Goal: Task Accomplishment & Management: Use online tool/utility

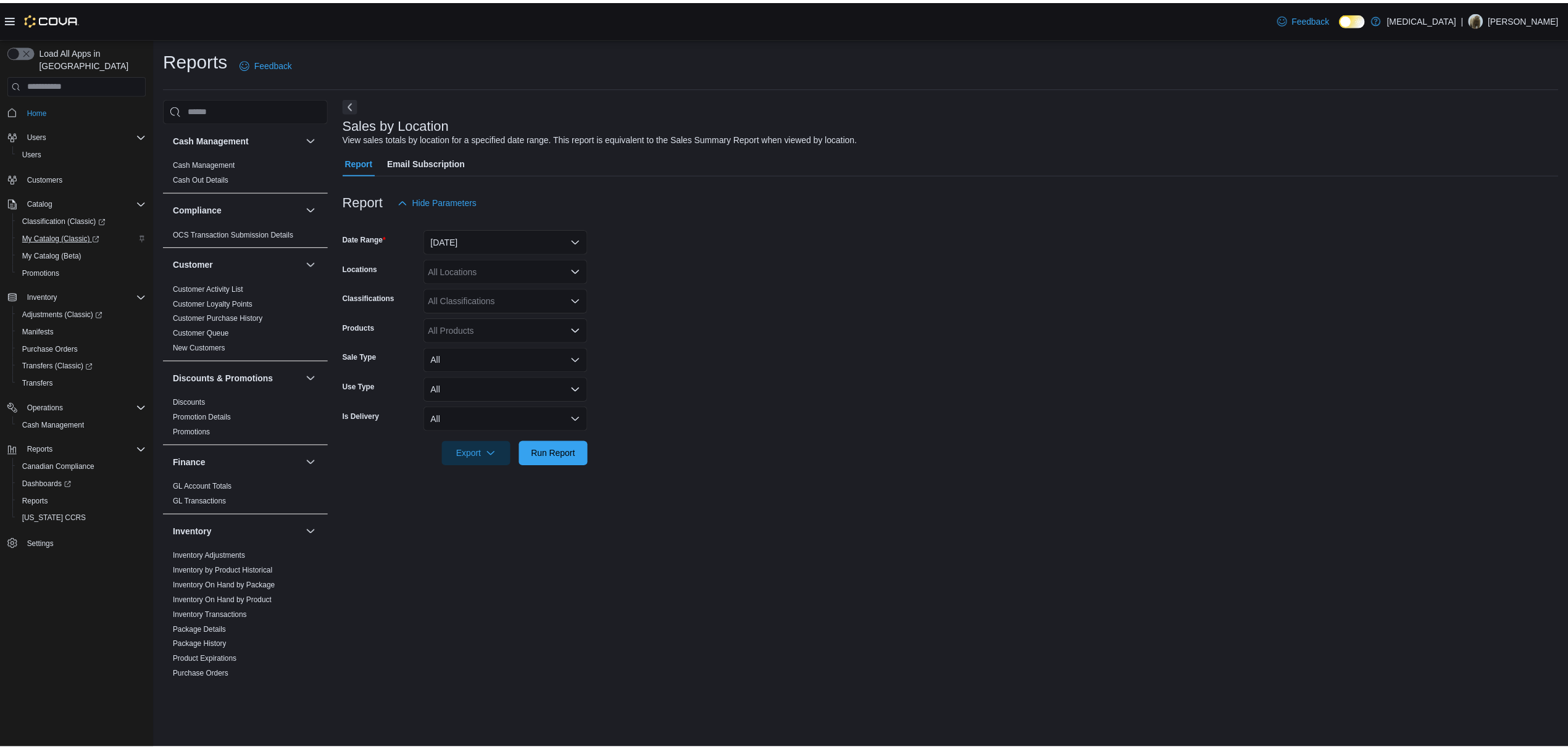
scroll to position [615, 0]
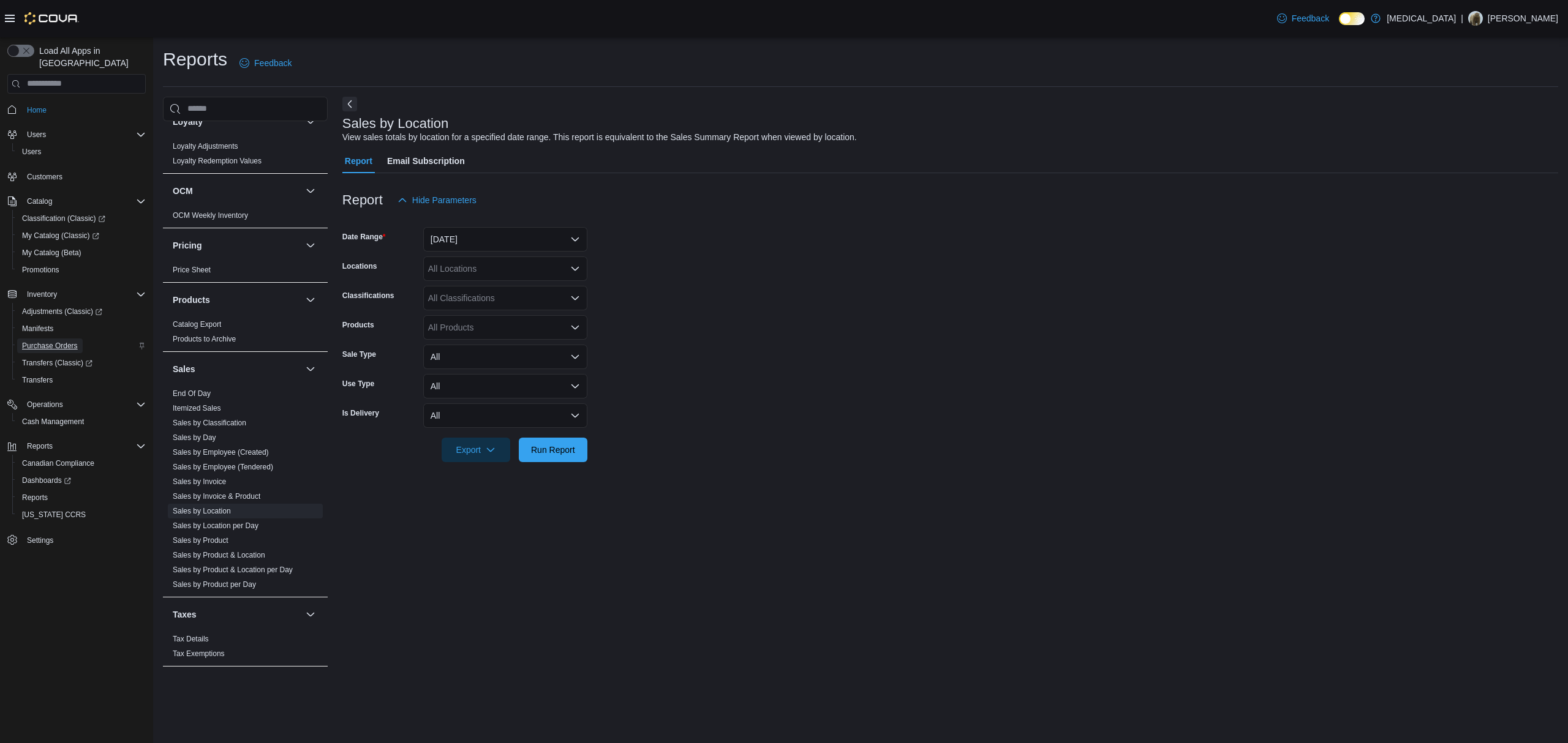
click at [52, 341] on span "Purchase Orders" at bounding box center [50, 345] width 55 height 10
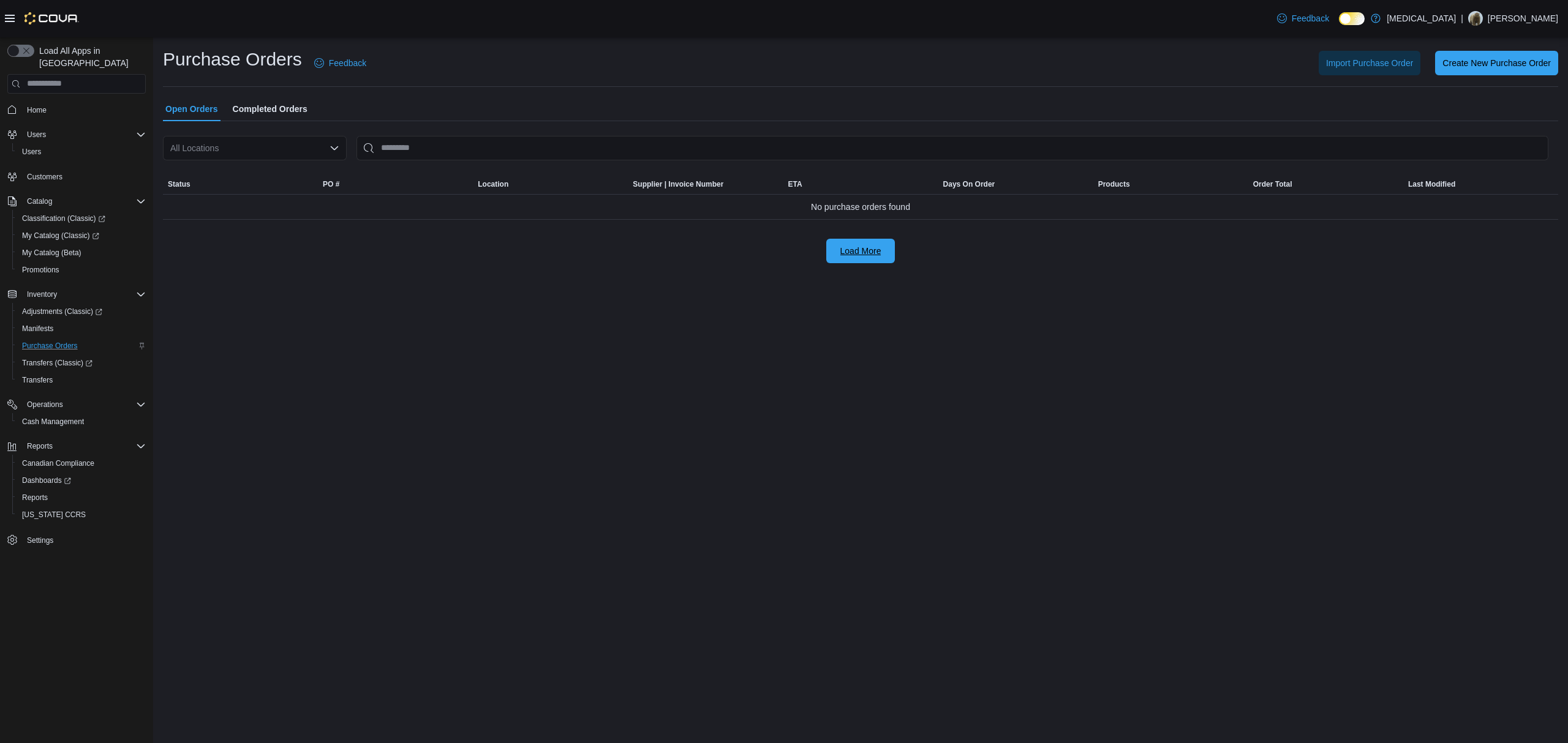
click at [884, 262] on span "Load More" at bounding box center [860, 251] width 54 height 24
click at [287, 104] on span "Completed Orders" at bounding box center [270, 108] width 75 height 24
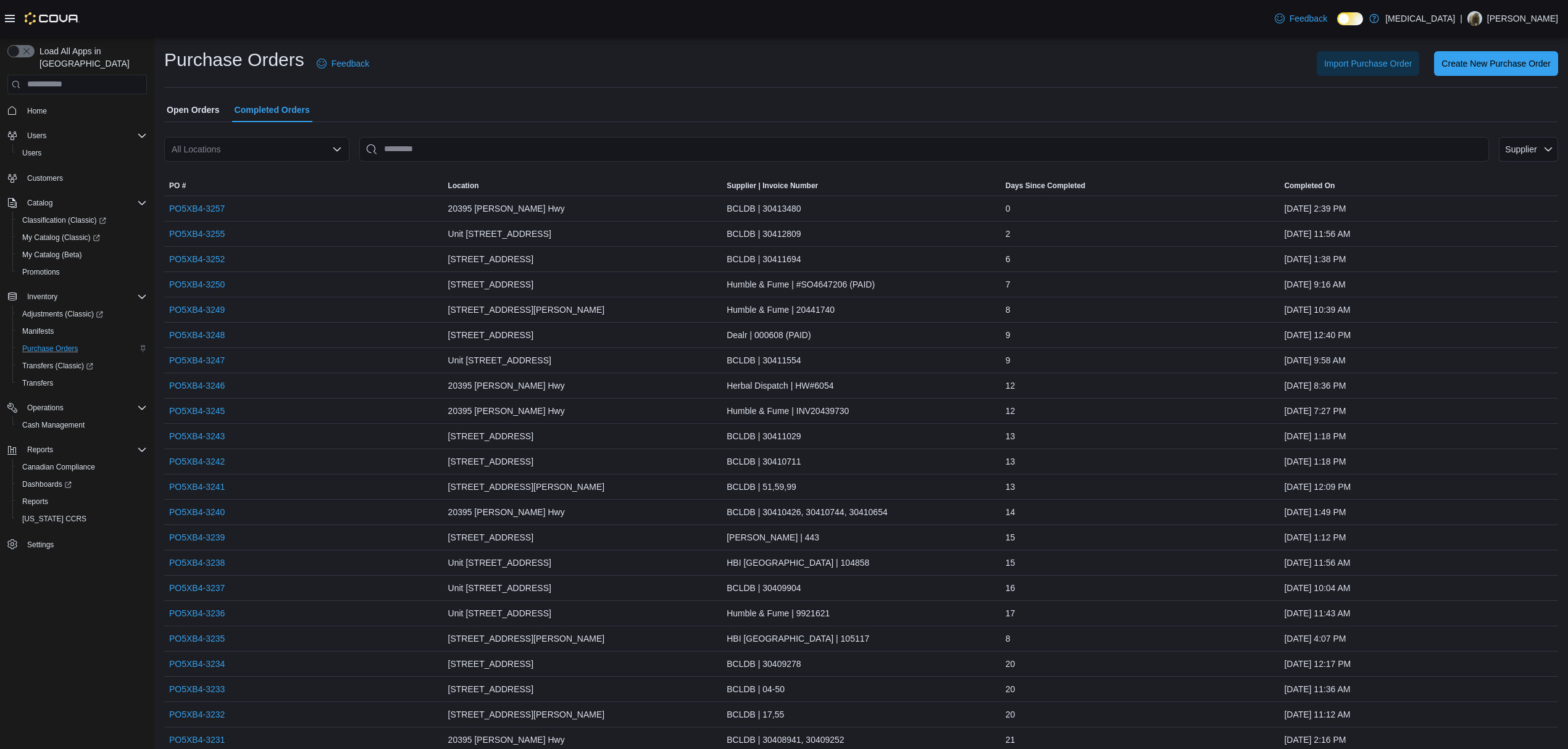
click at [188, 117] on span "Open Orders" at bounding box center [192, 109] width 53 height 24
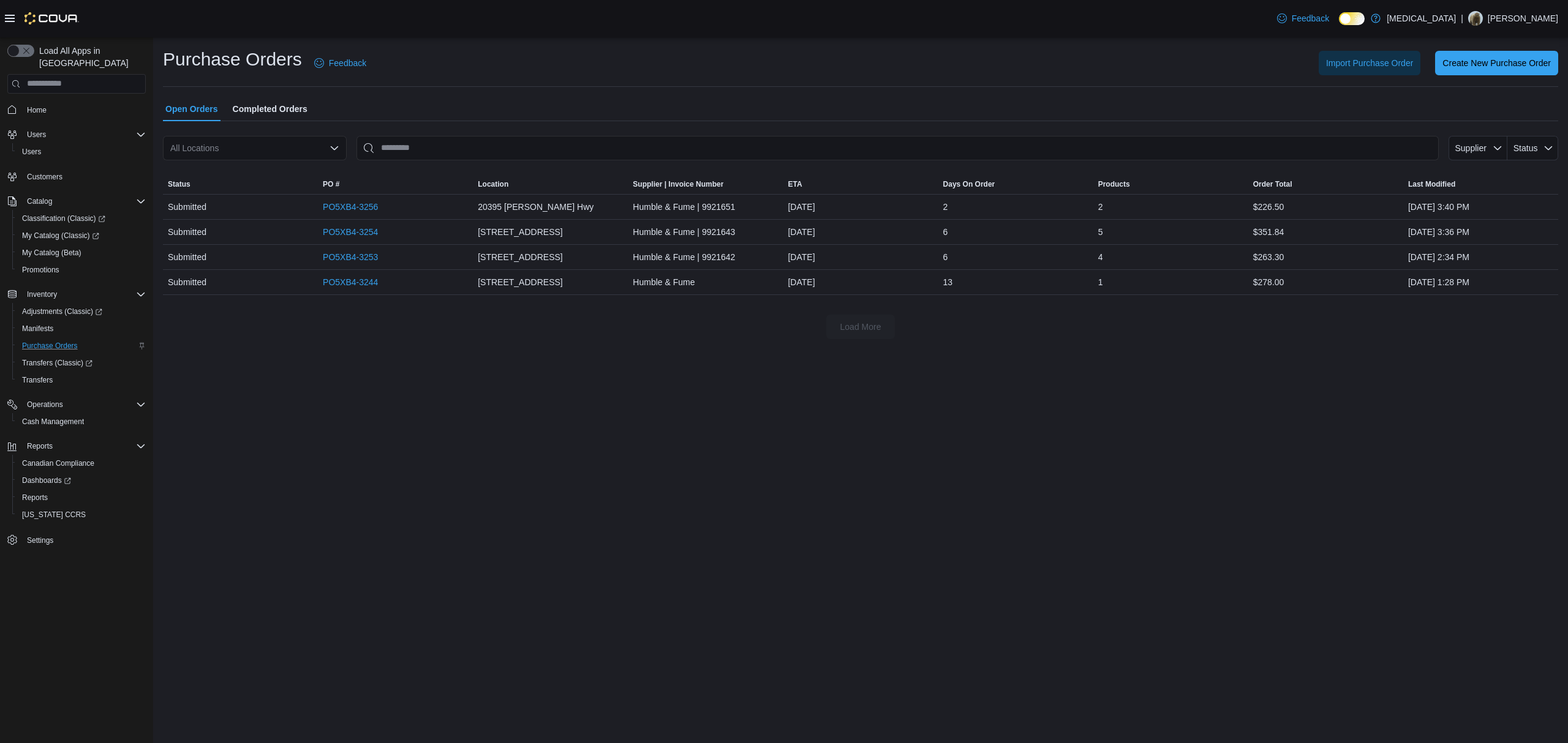
click at [165, 102] on span "Open Orders" at bounding box center [191, 108] width 53 height 24
click at [49, 231] on span "My Catalog (Classic)" at bounding box center [61, 235] width 77 height 10
click at [26, 493] on span "Reports" at bounding box center [35, 498] width 26 height 10
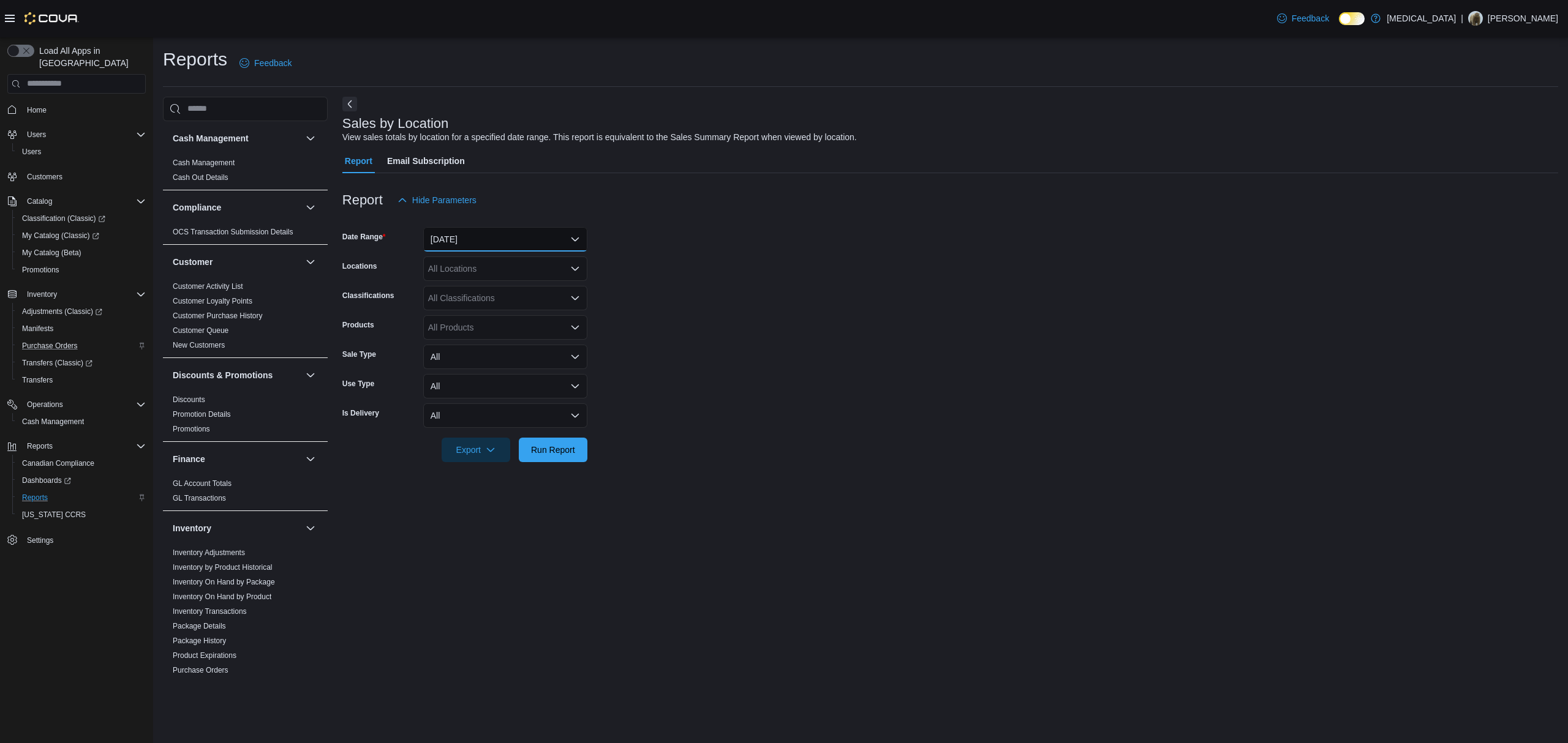
click at [444, 241] on button "[DATE]" at bounding box center [505, 239] width 164 height 24
click at [449, 288] on span "[DATE]" at bounding box center [512, 288] width 140 height 14
click at [684, 265] on form "Date Range [DATE] Locations All Locations Classifications All Classifications P…" at bounding box center [950, 337] width 1216 height 250
click at [560, 454] on span "Run Report" at bounding box center [552, 450] width 44 height 12
